Goal: Check status: Check status

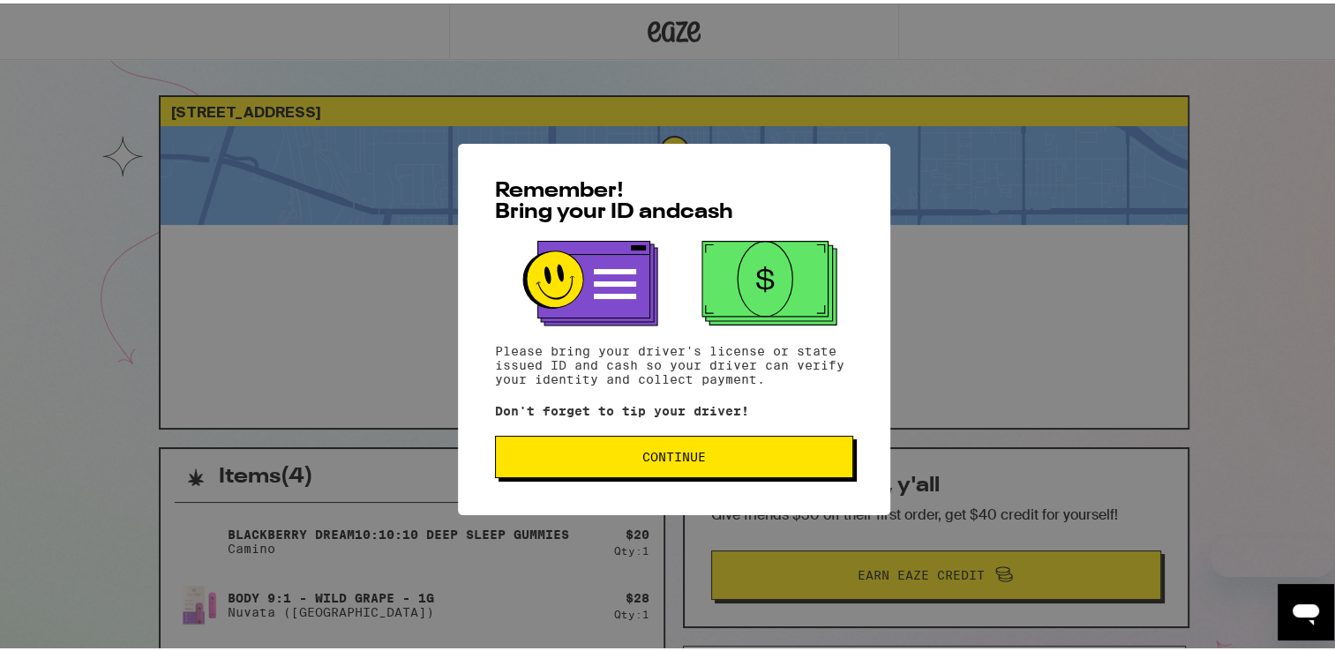
click at [649, 453] on span "Continue" at bounding box center [674, 453] width 64 height 12
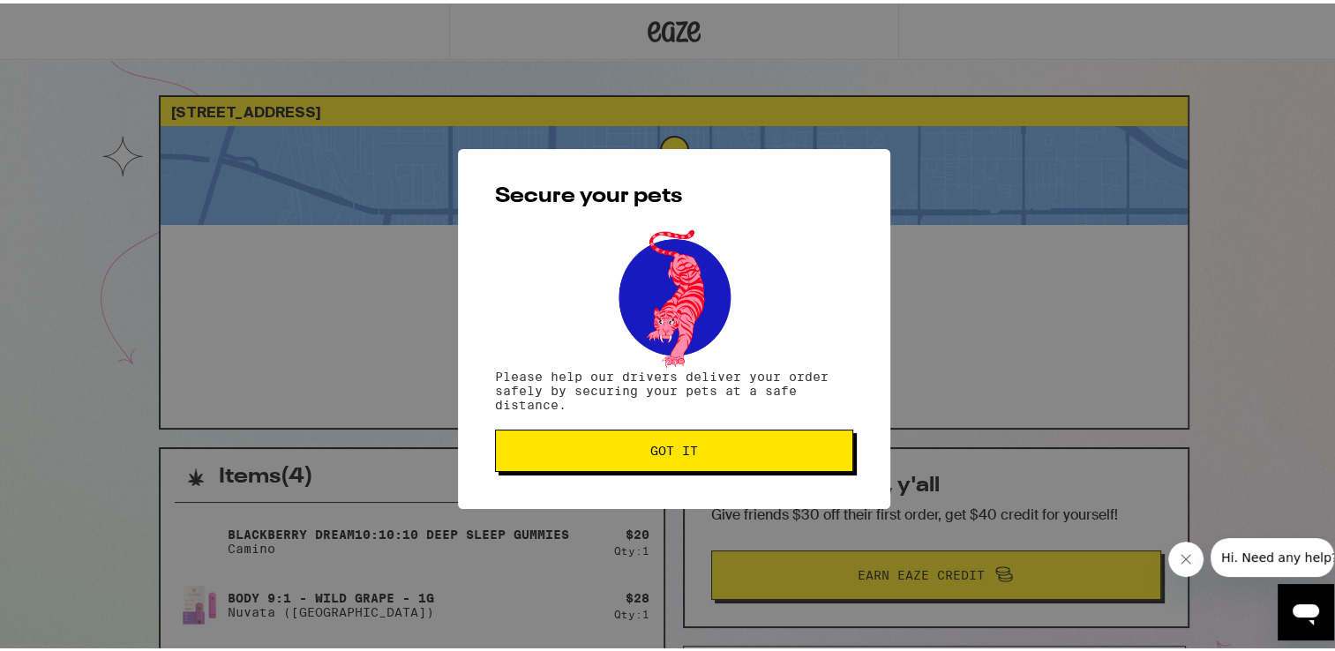
click at [701, 451] on span "Got it" at bounding box center [674, 447] width 328 height 12
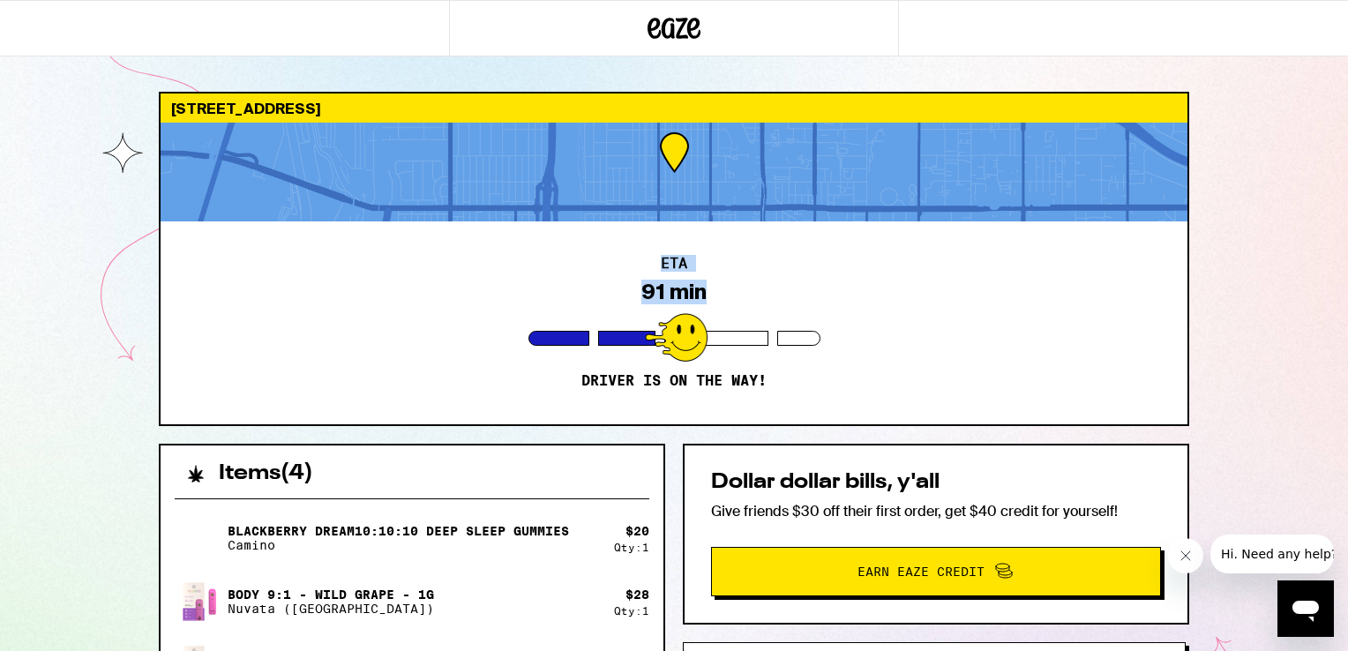
drag, startPoint x: 1342, startPoint y: 359, endPoint x: 1300, endPoint y: 163, distance: 200.4
click at [1300, 163] on div "[STREET_ADDRESS] ETA 91 min Driver is on the way! Items ( 4 ) Blackberry Dream1…" at bounding box center [674, 497] width 1348 height 994
